Goal: Communication & Community: Ask a question

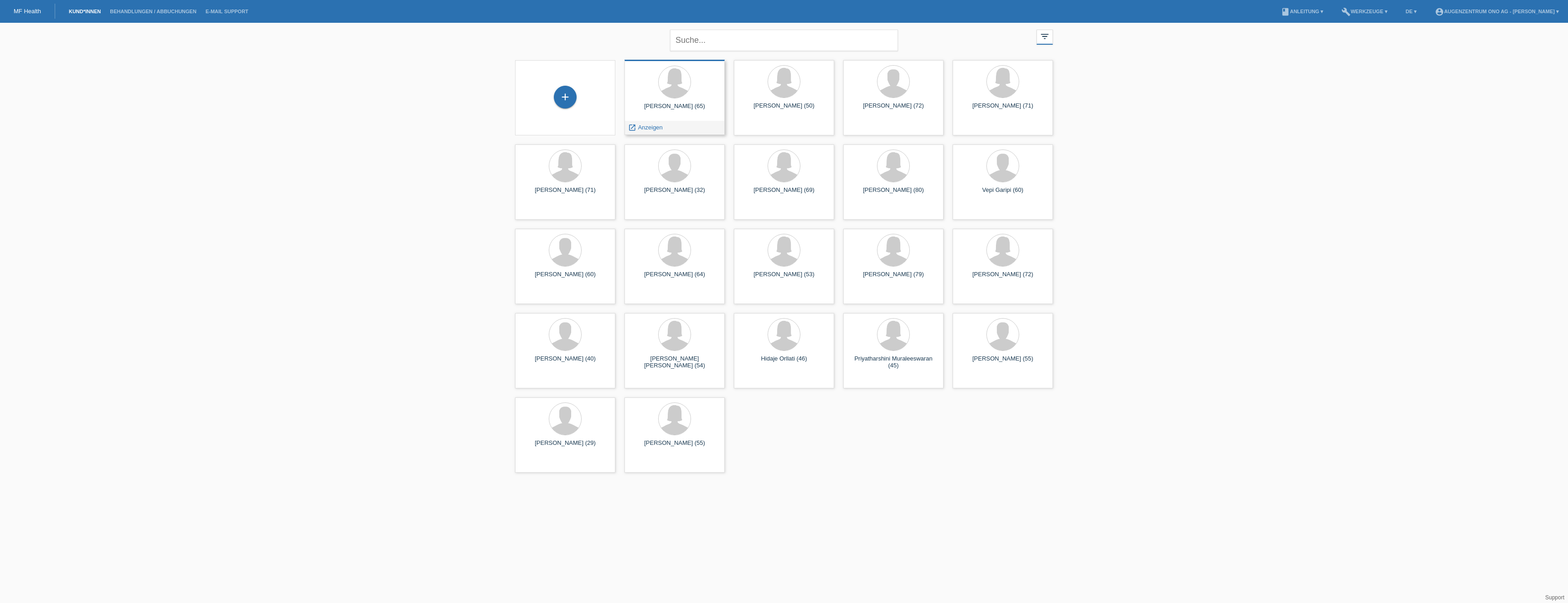
click at [680, 102] on div "Yogamalar Thuraisamy (65)" at bounding box center [674, 110] width 86 height 15
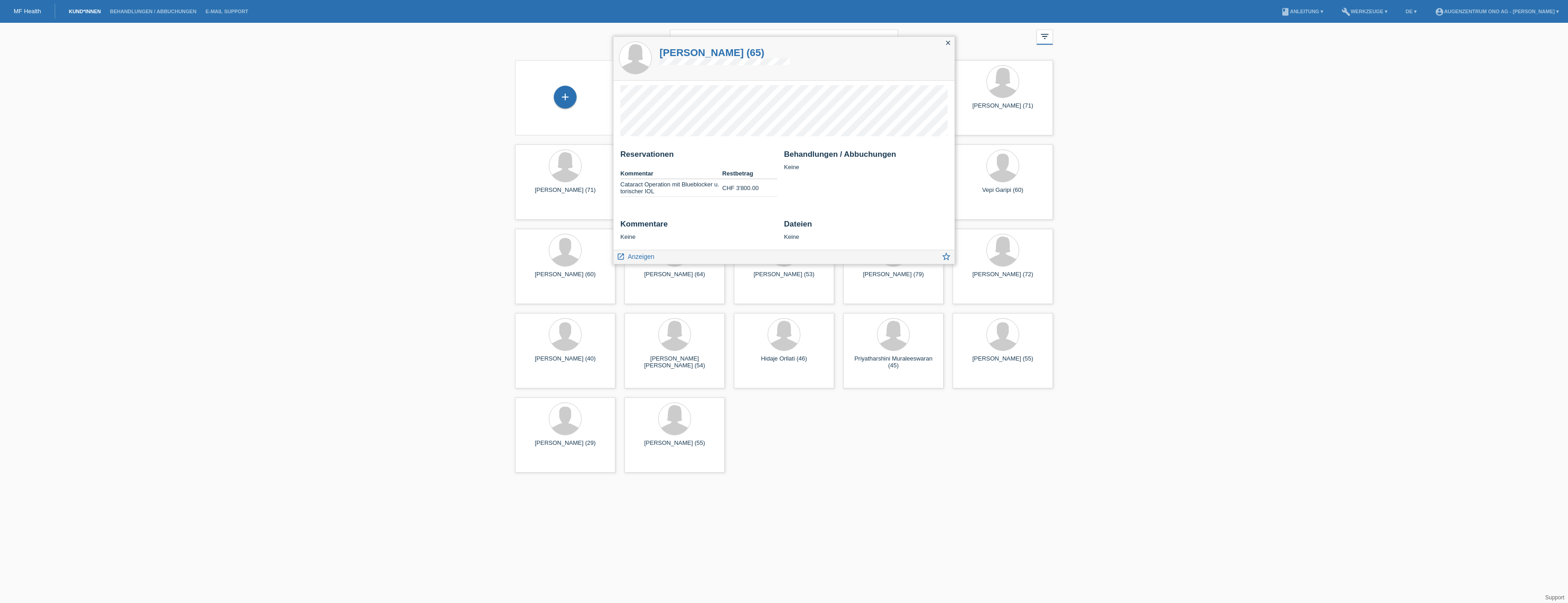
click at [945, 41] on icon "close" at bounding box center [948, 43] width 7 height 7
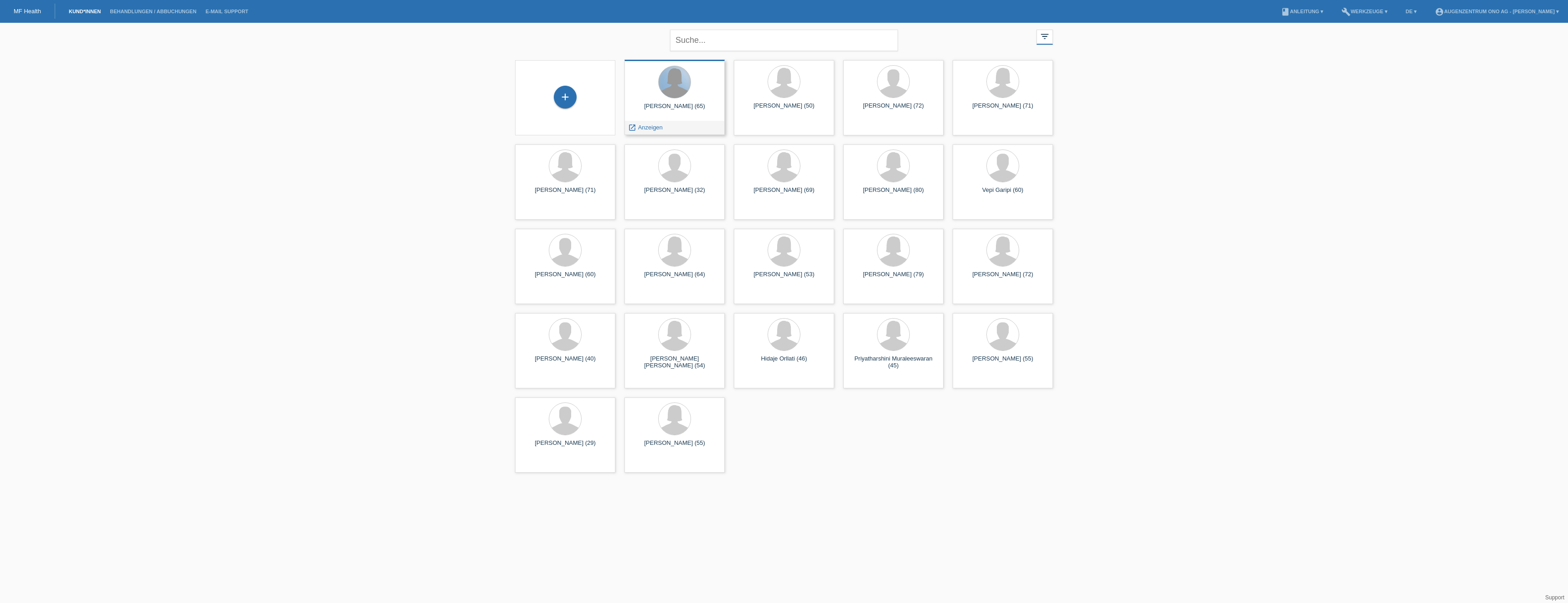
click at [668, 89] on div at bounding box center [674, 82] width 32 height 32
click at [643, 128] on span "Anzeigen" at bounding box center [650, 127] width 24 height 7
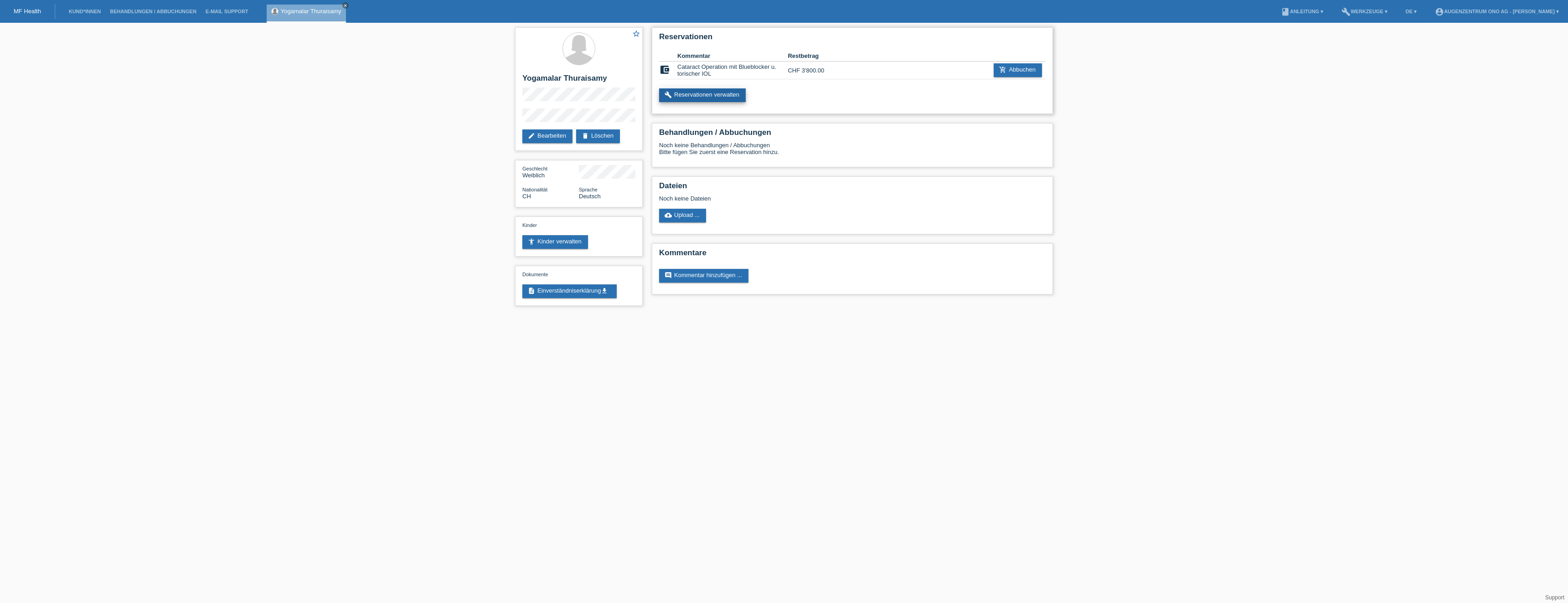
click at [726, 95] on link "build Reservationen verwalten" at bounding box center [702, 95] width 86 height 13
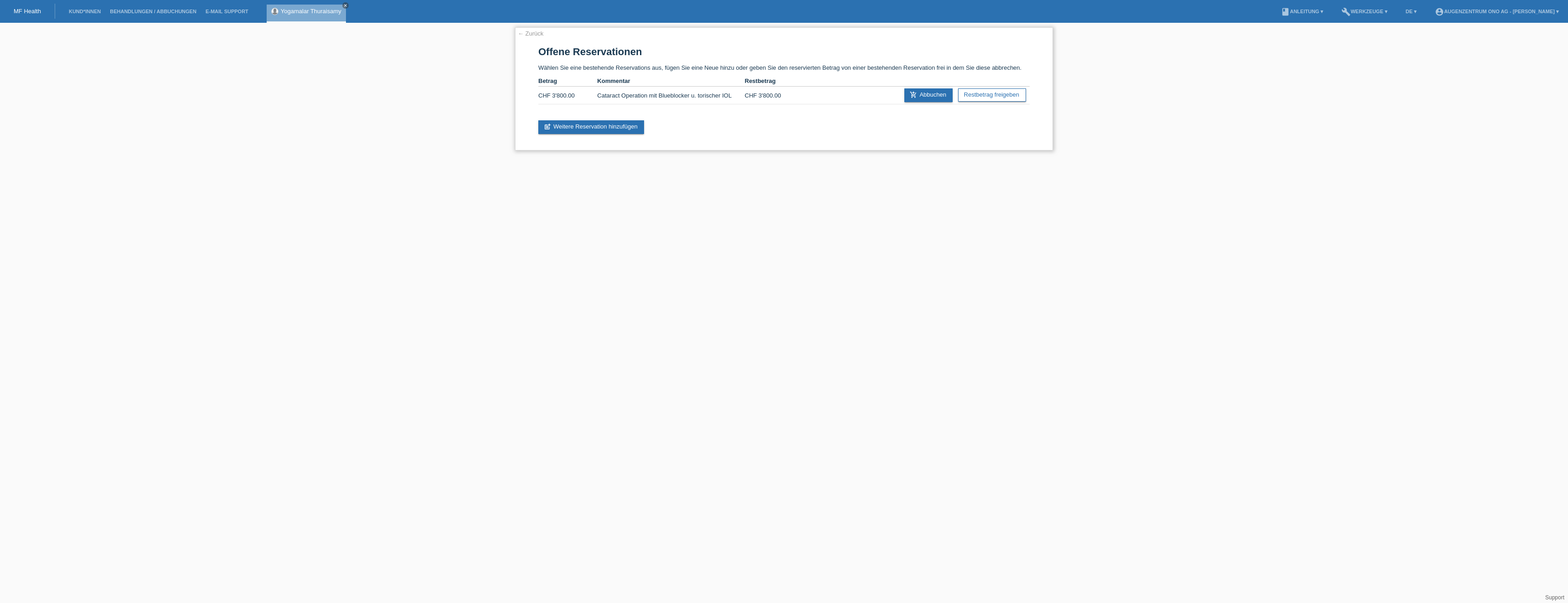
click at [528, 30] on link "← Zurück" at bounding box center [531, 33] width 26 height 7
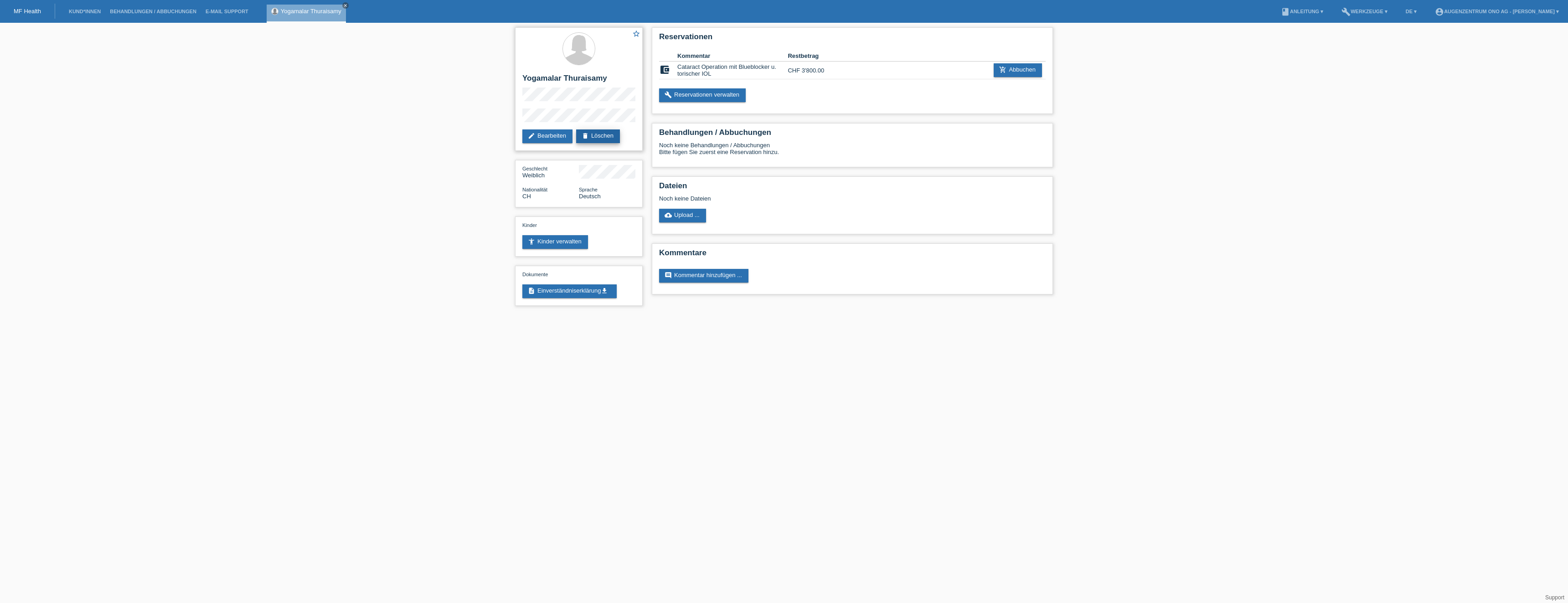
click at [619, 137] on link "delete Löschen" at bounding box center [598, 136] width 44 height 13
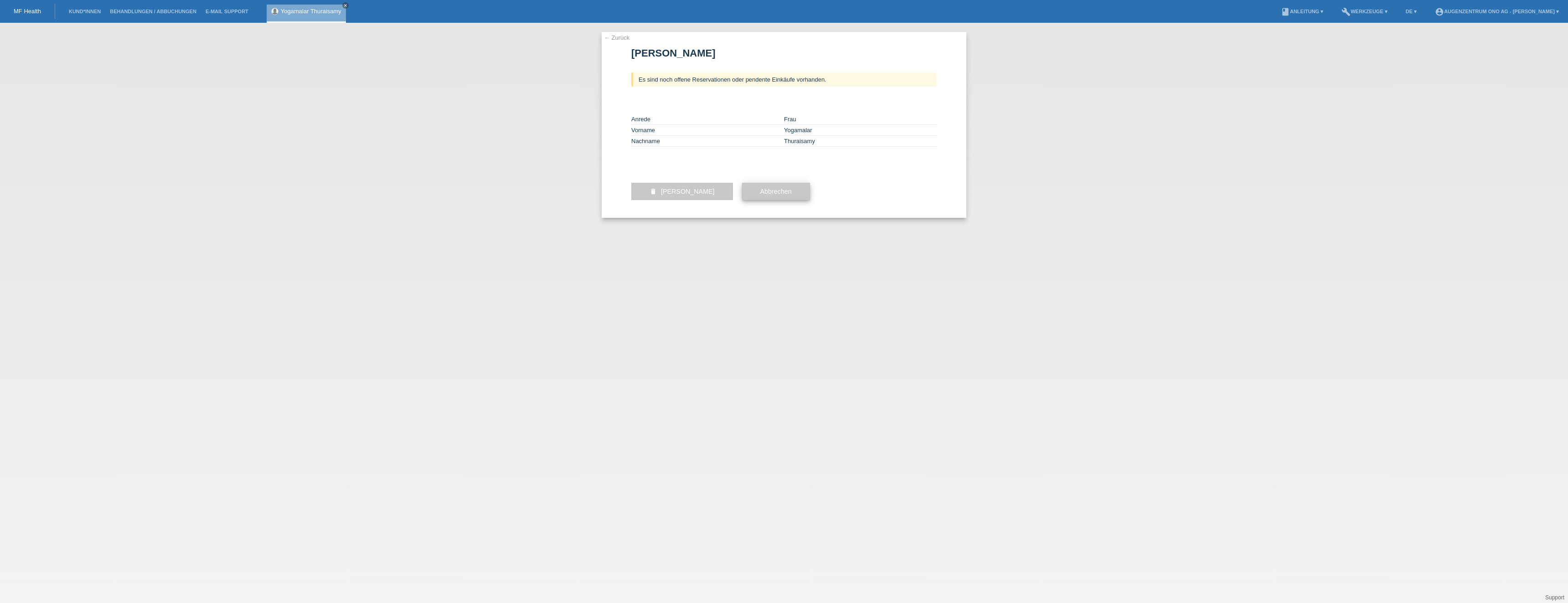
click at [756, 200] on button "Abbrechen" at bounding box center [776, 191] width 68 height 17
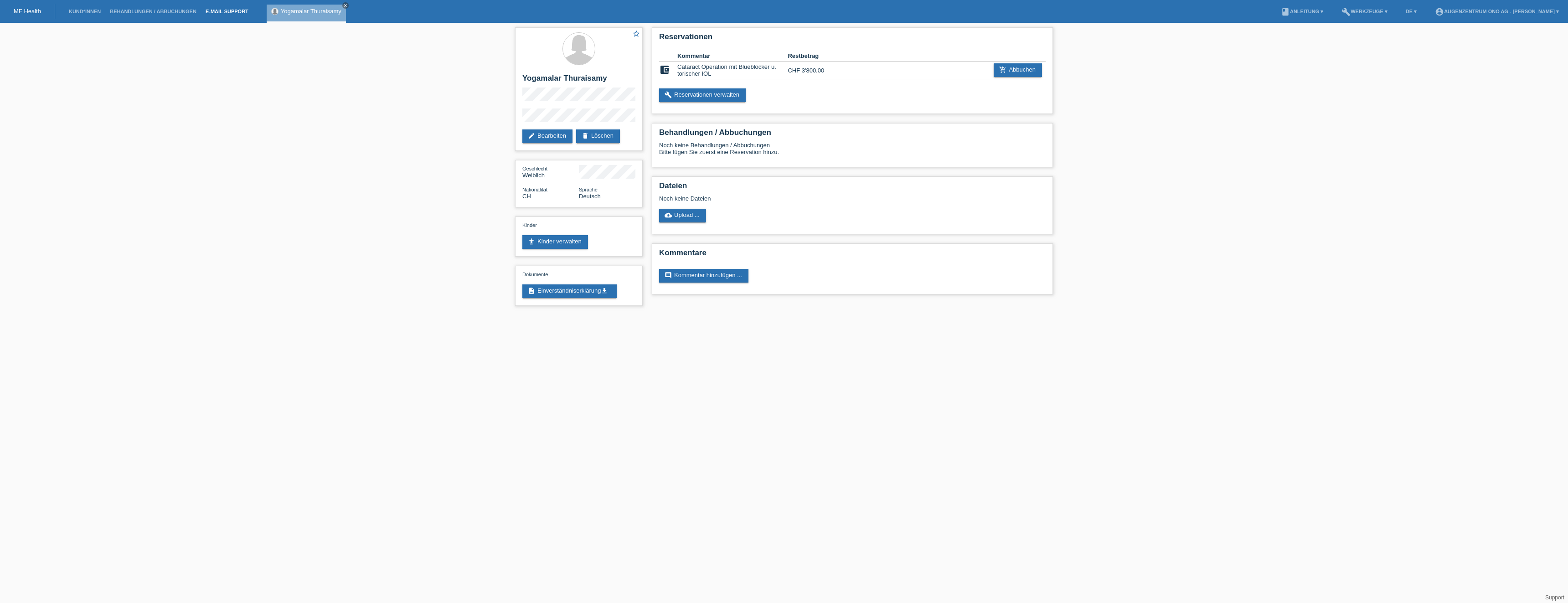
click at [233, 10] on link "E-Mail Support" at bounding box center [226, 11] width 52 height 5
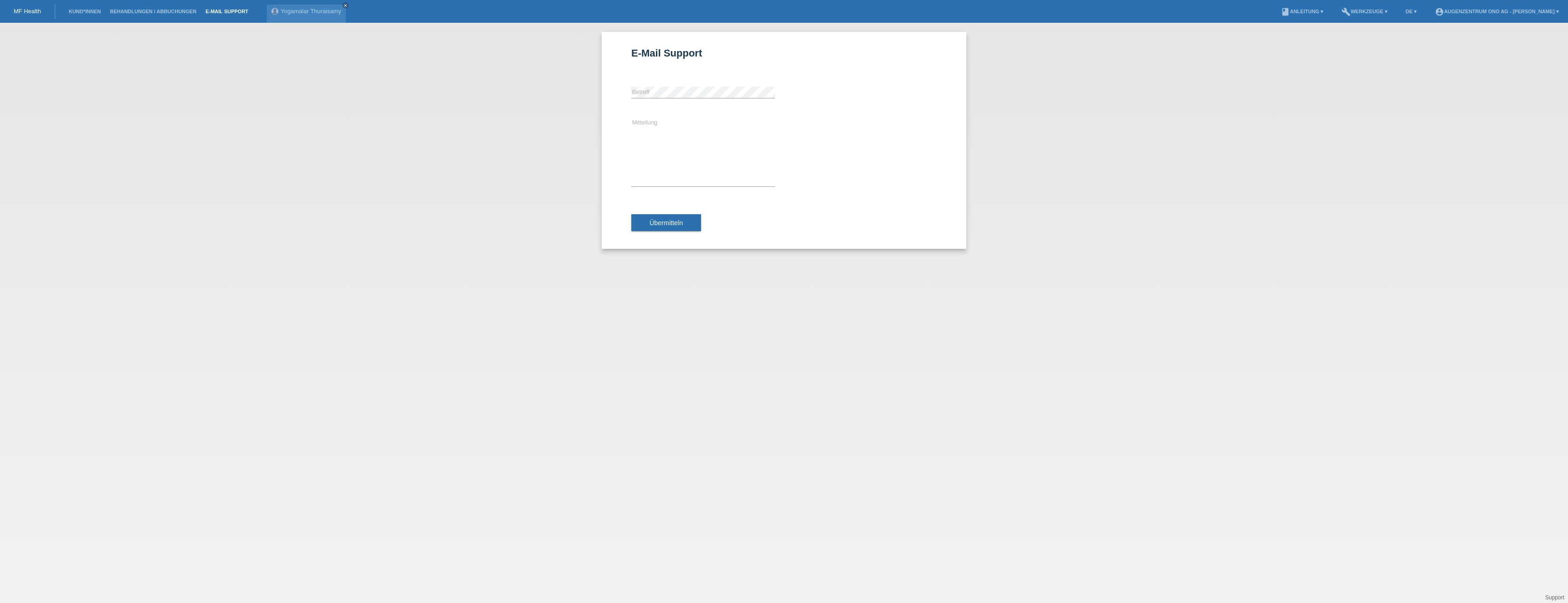
click at [694, 81] on div "error Betreff" at bounding box center [703, 92] width 144 height 31
click at [695, 173] on textarea "Mitteilung" at bounding box center [703, 152] width 144 height 69
paste textarea "Thuraisamy Yogamalar 26.03.1960"
type textarea "Guten Tag Ich bitte Sie den reservierten Betrag der Patientin Thuraisamy Yogama…"
click at [662, 228] on button "Übermitteln" at bounding box center [666, 223] width 70 height 17
